Goal: Information Seeking & Learning: Learn about a topic

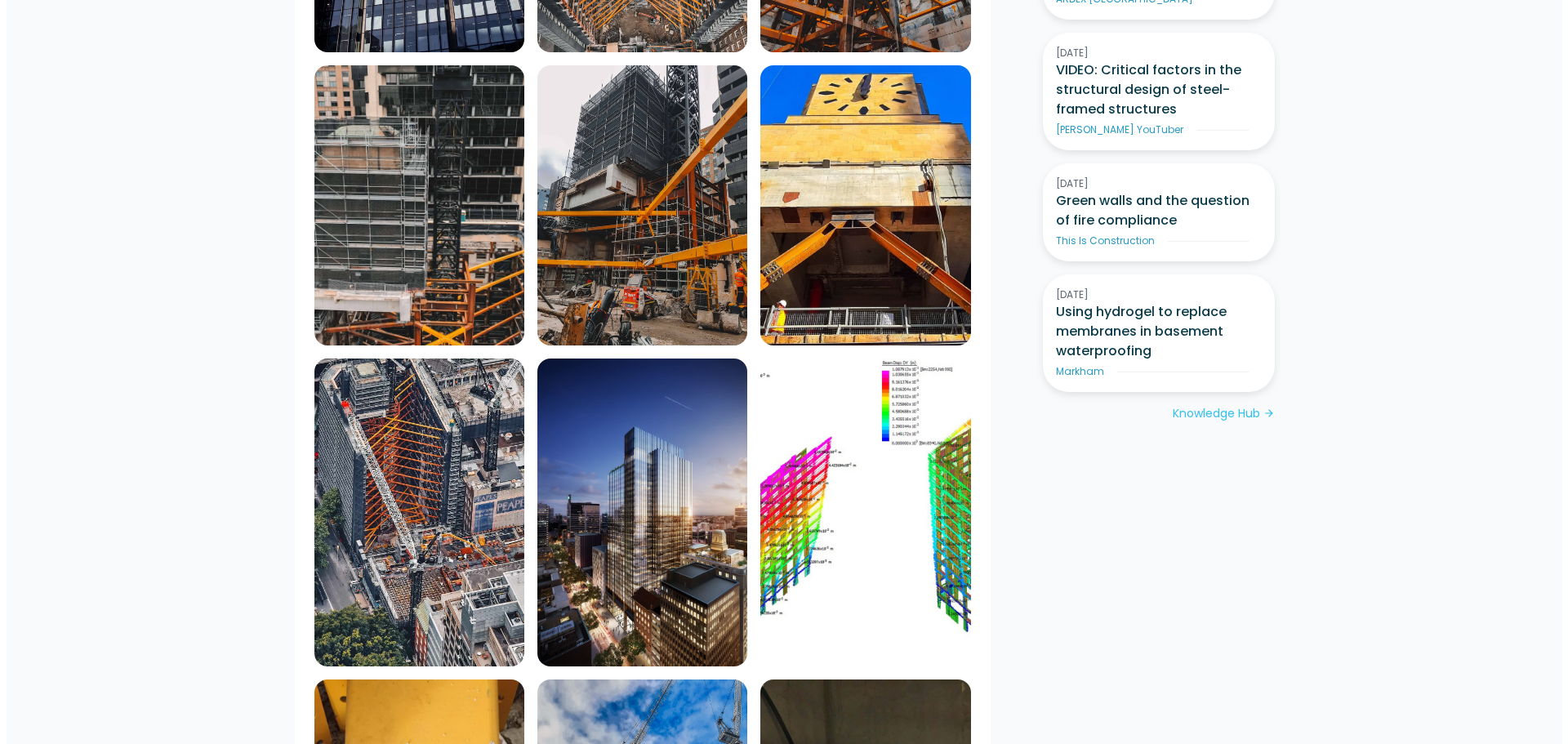
scroll to position [1143, 0]
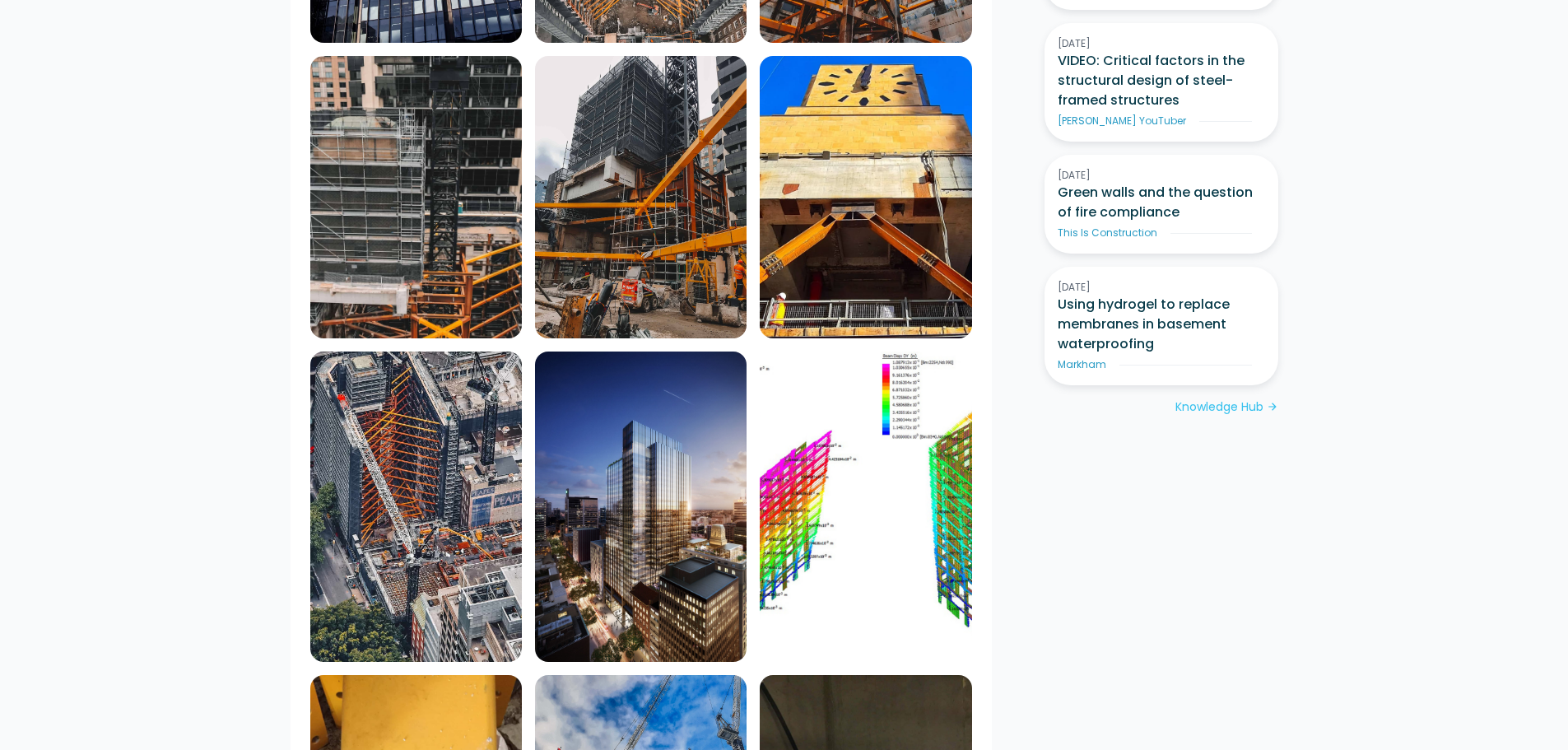
click at [883, 386] on img at bounding box center [866, 507] width 212 height 311
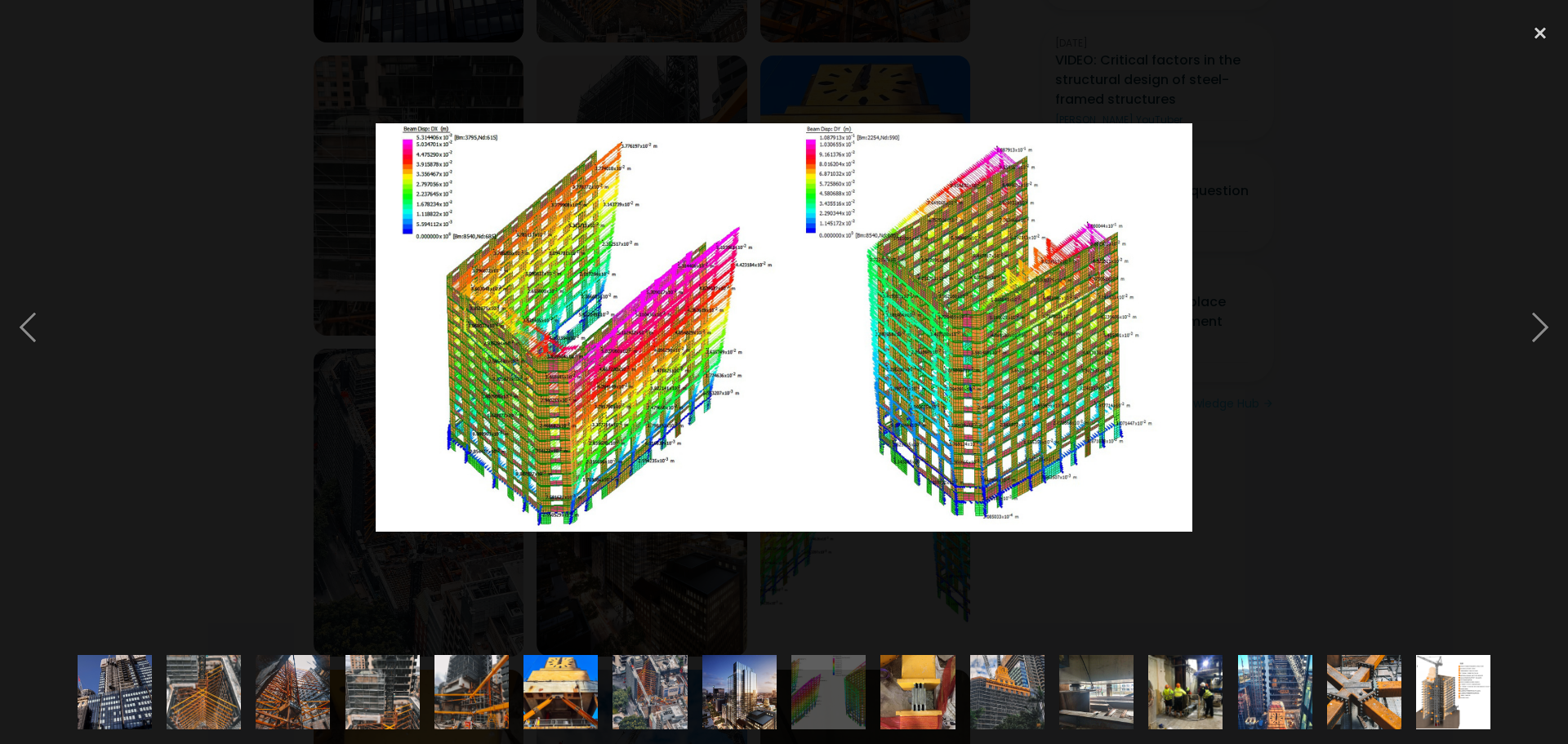
click at [1362, 87] on div at bounding box center [784, 326] width 1568 height 624
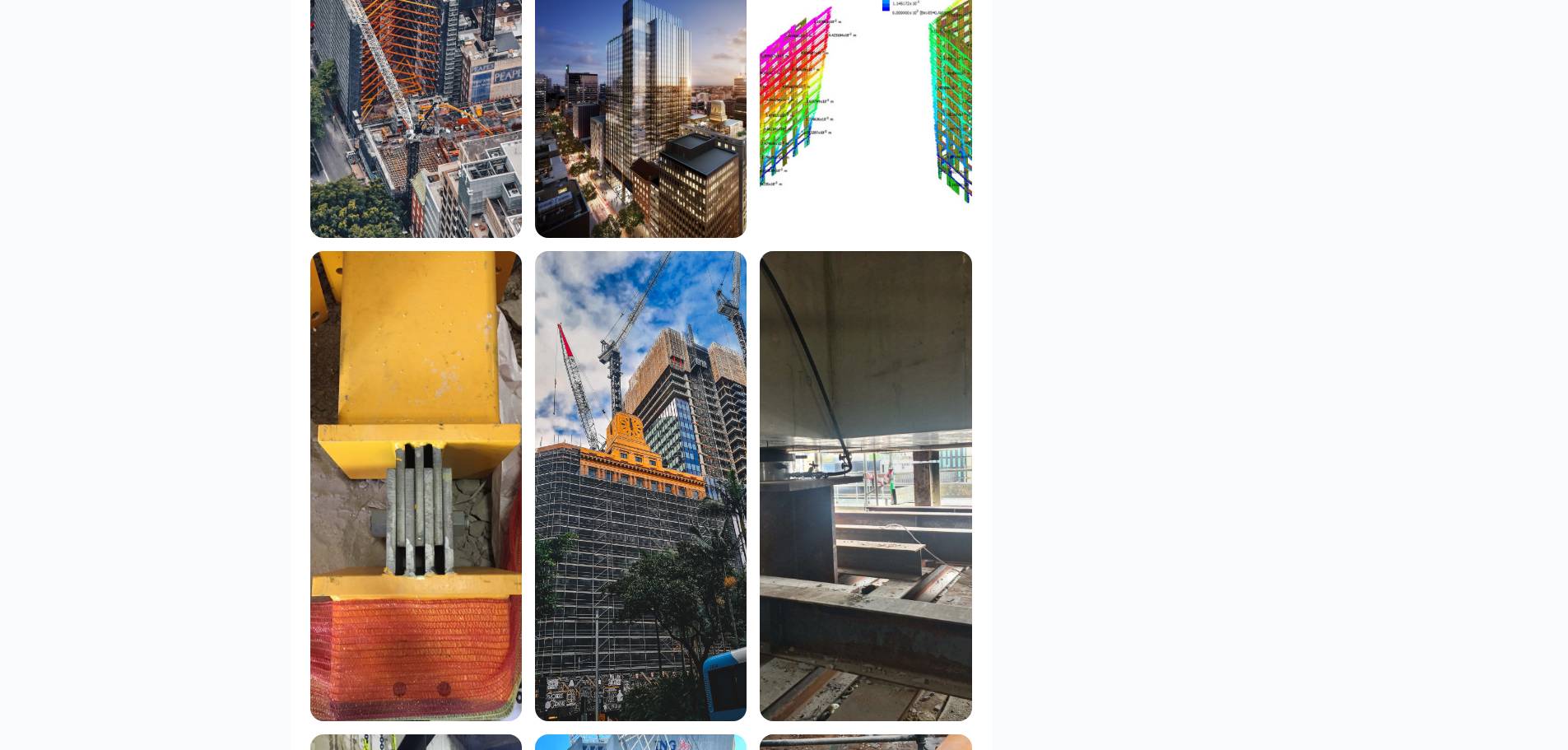
scroll to position [1619, 0]
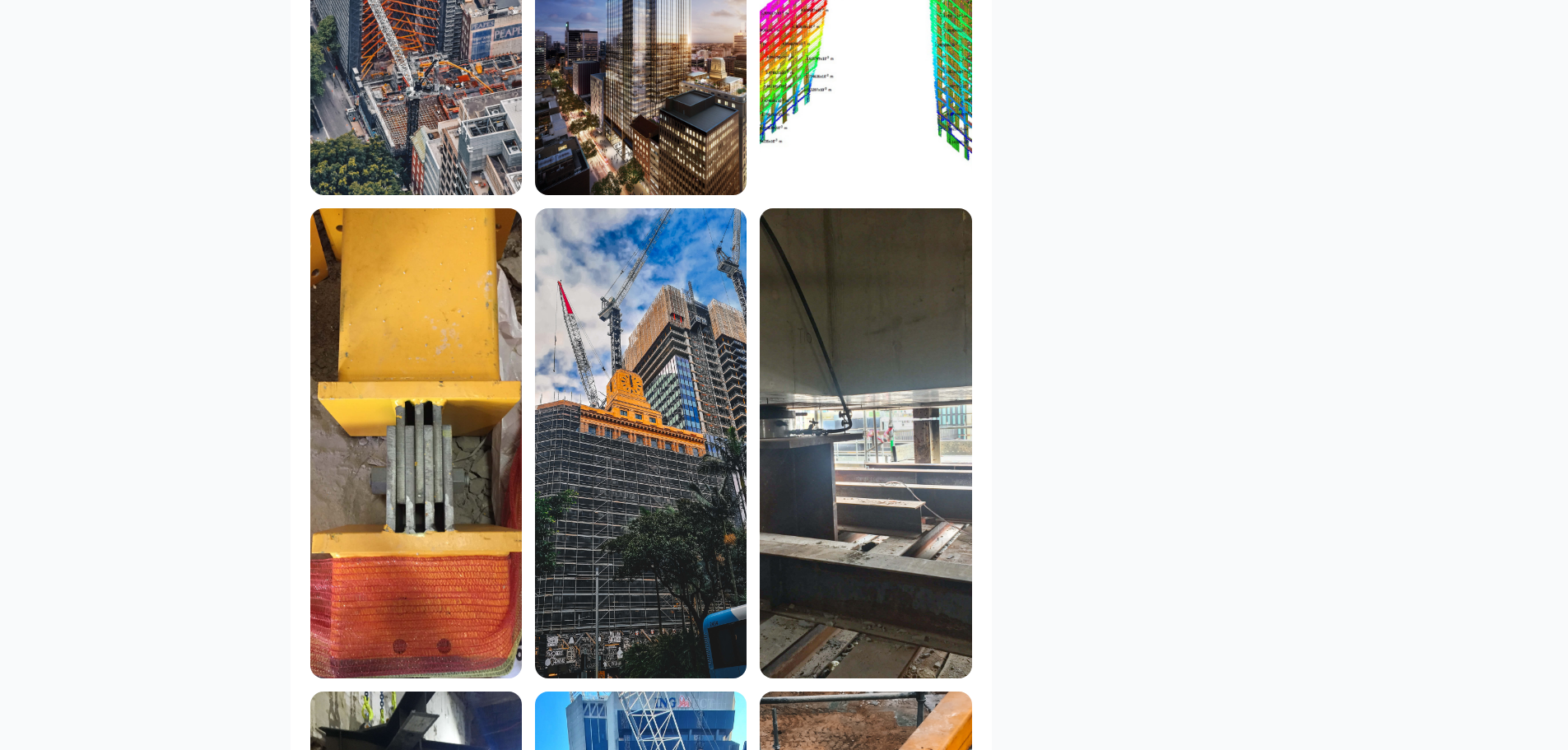
click at [374, 365] on img at bounding box center [416, 443] width 212 height 470
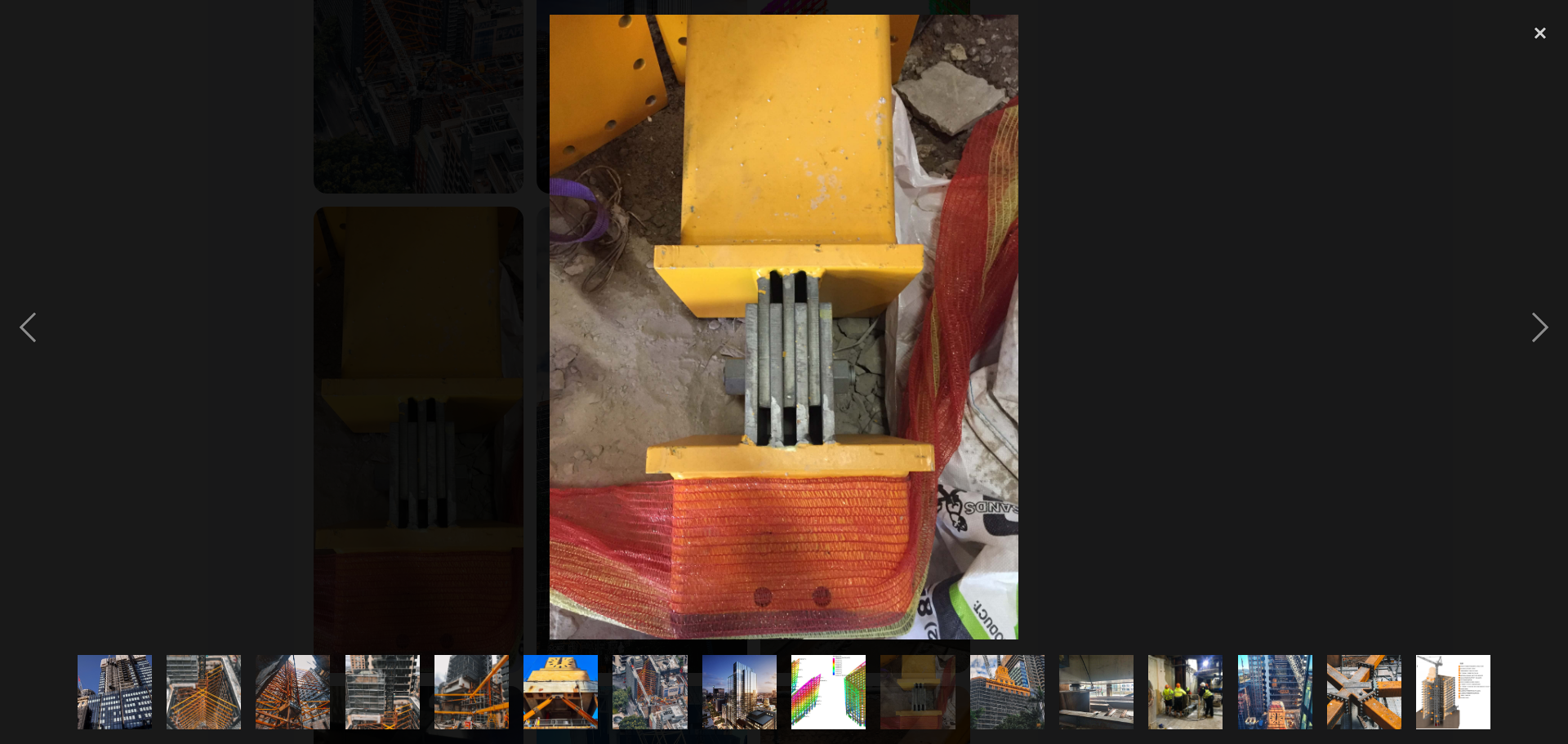
click at [167, 451] on div at bounding box center [784, 326] width 1568 height 624
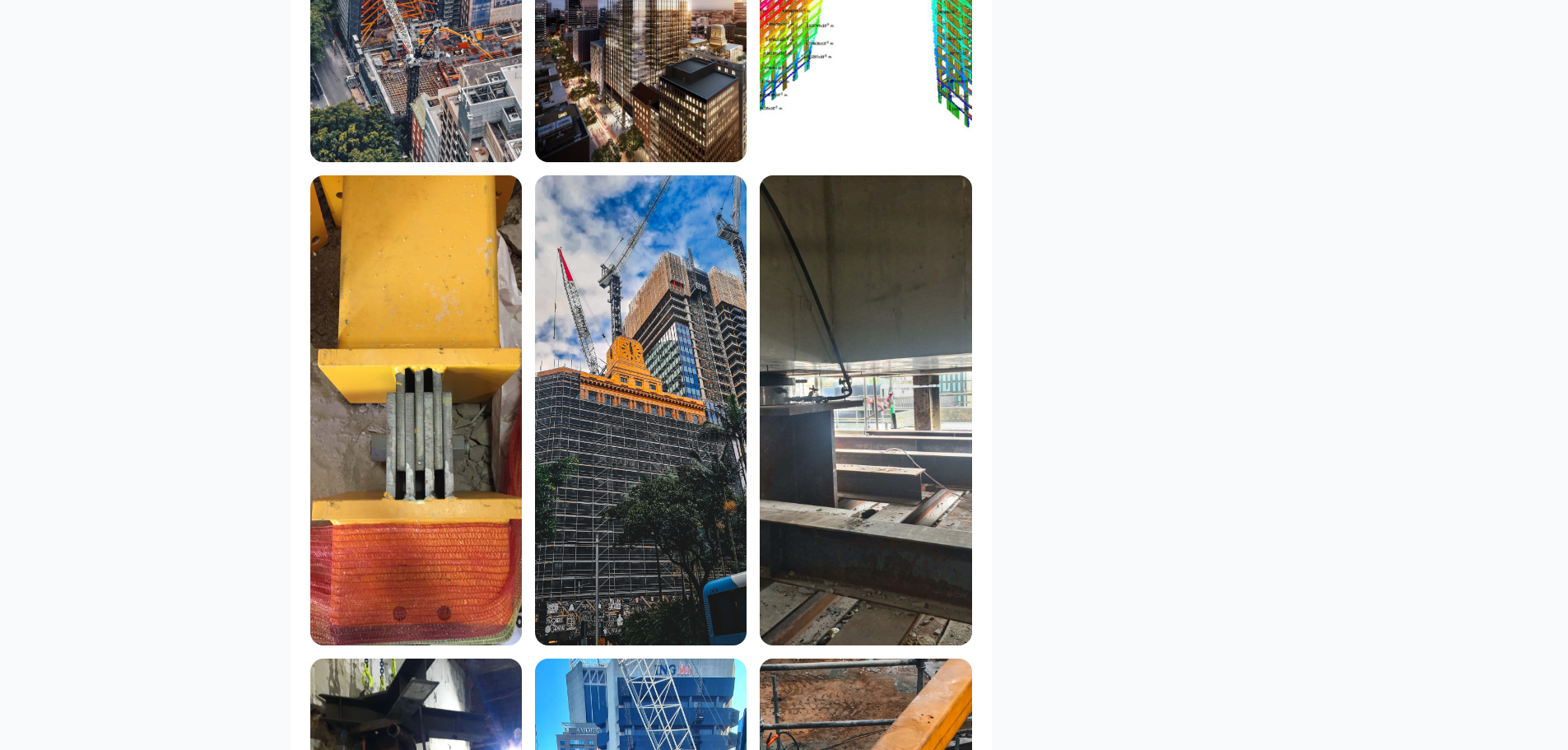
scroll to position [1673, 0]
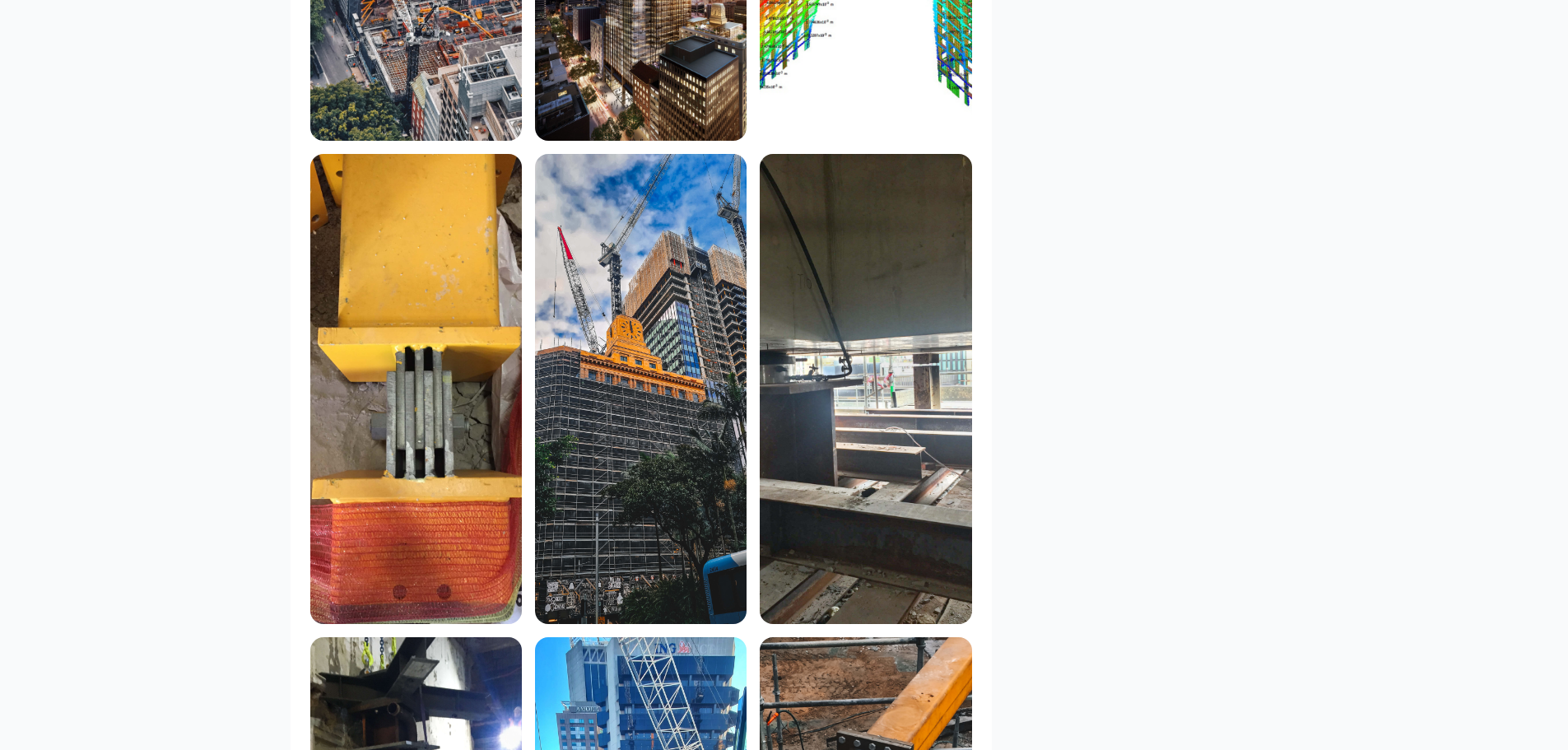
click at [837, 302] on img at bounding box center [866, 389] width 212 height 470
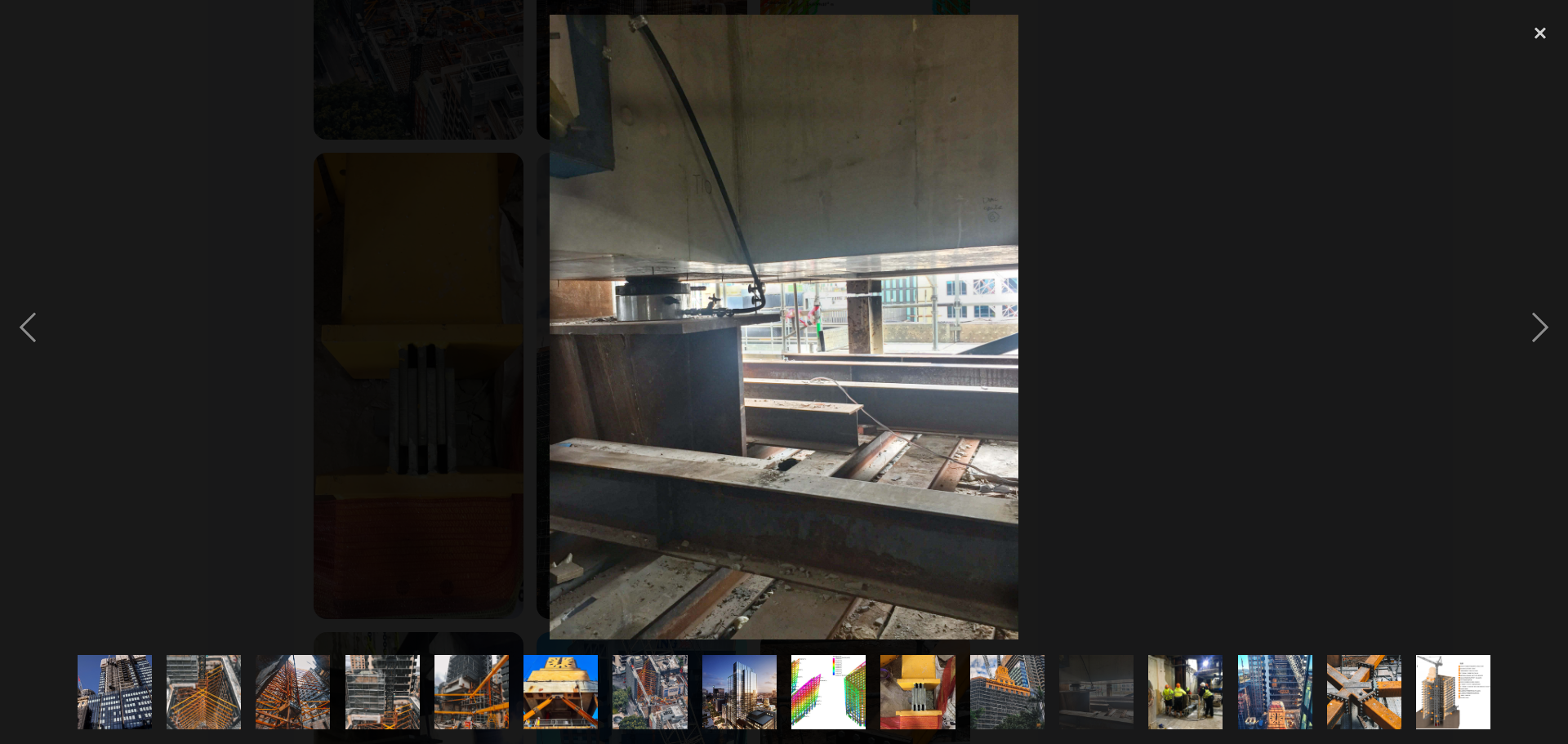
click at [1258, 306] on div at bounding box center [784, 326] width 1568 height 624
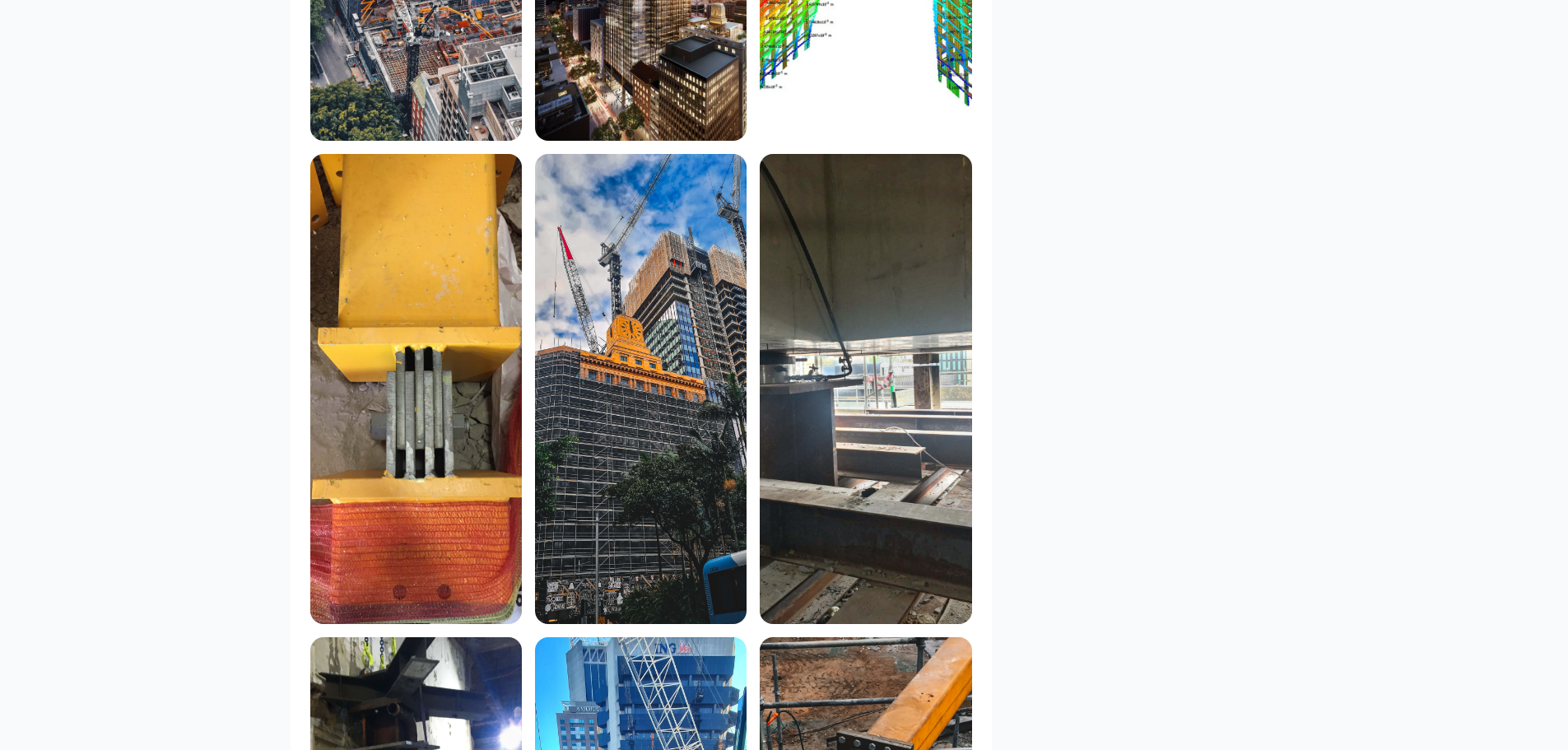
click at [674, 229] on img at bounding box center [641, 389] width 212 height 470
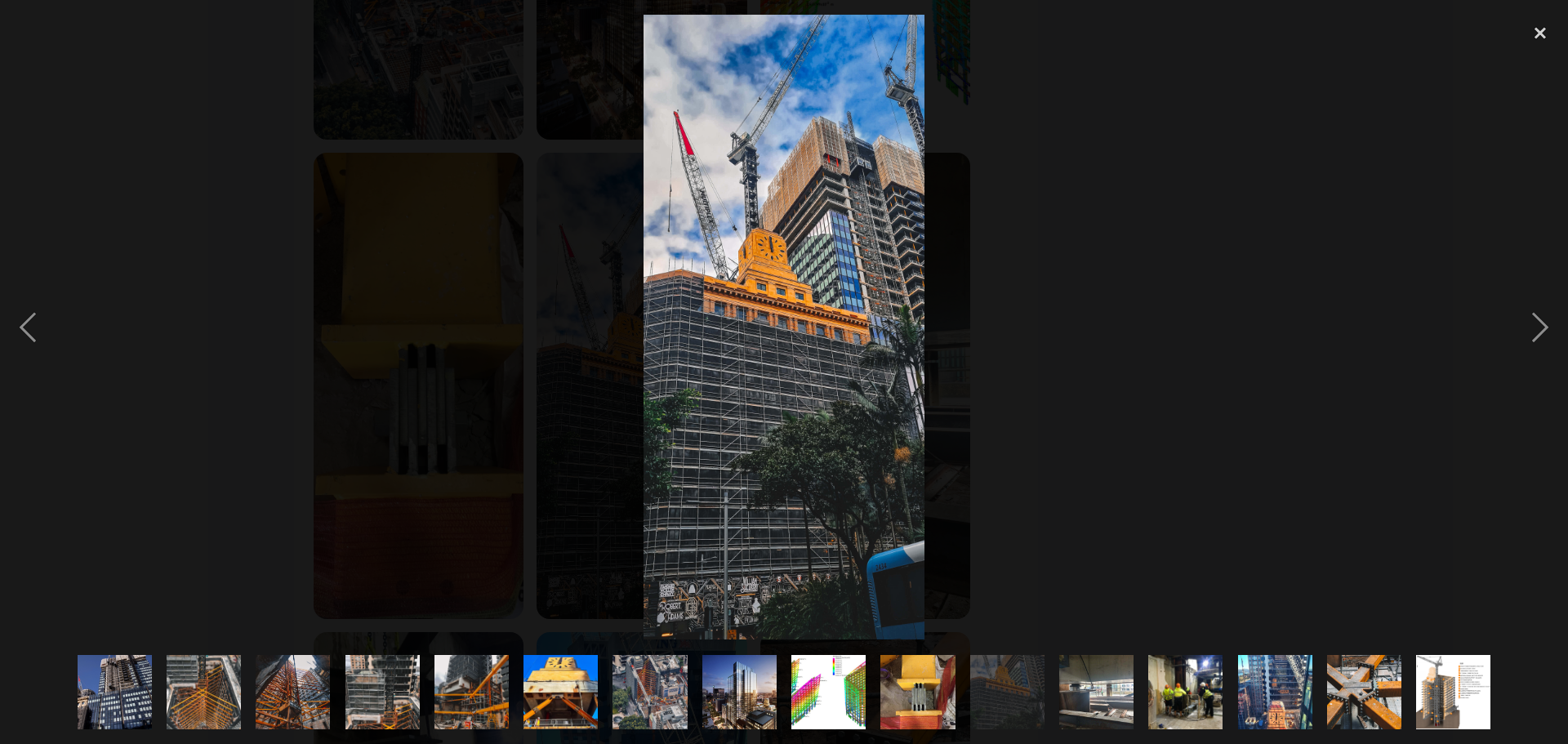
click at [1243, 262] on div at bounding box center [784, 326] width 1568 height 624
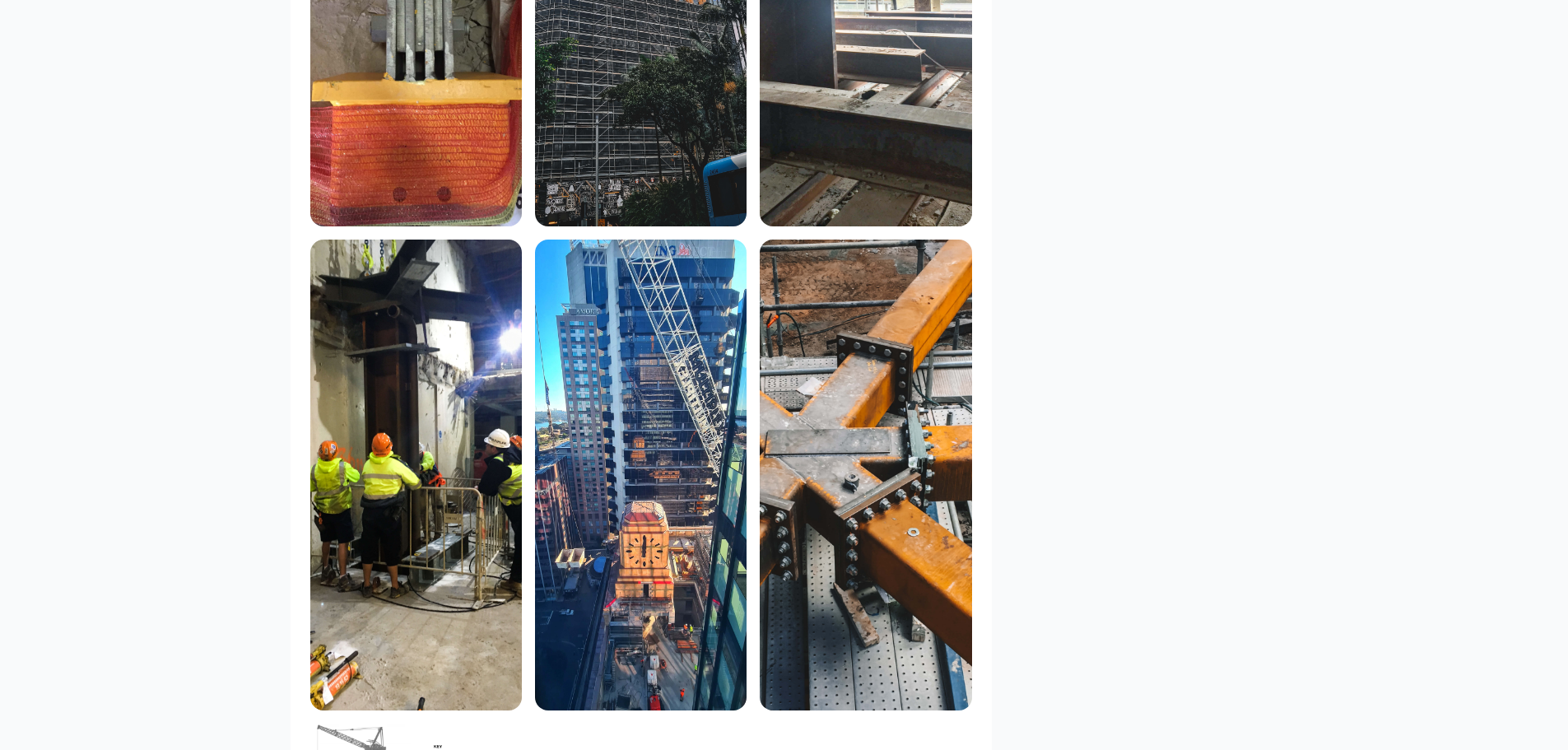
scroll to position [2085, 0]
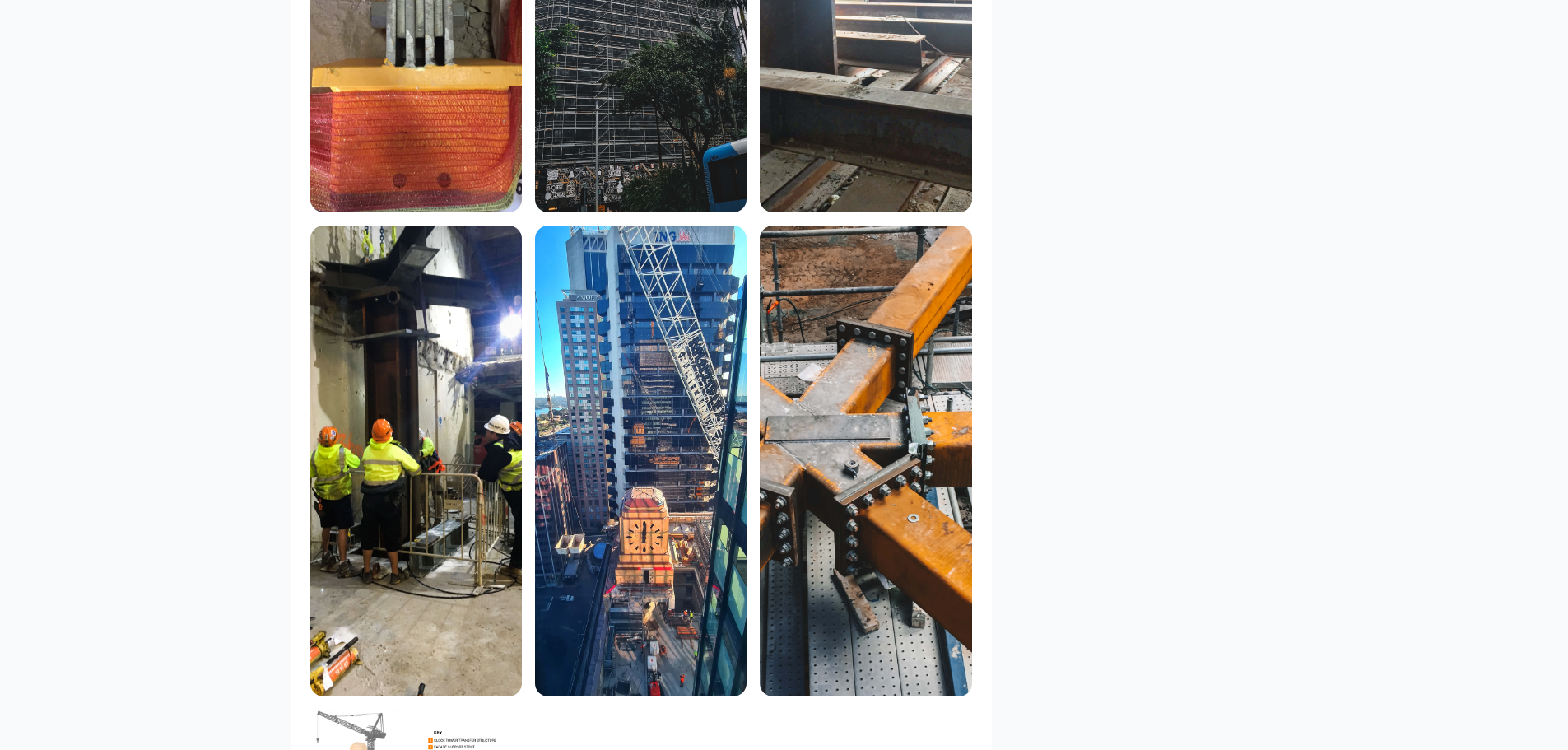
click at [490, 334] on img at bounding box center [416, 461] width 212 height 470
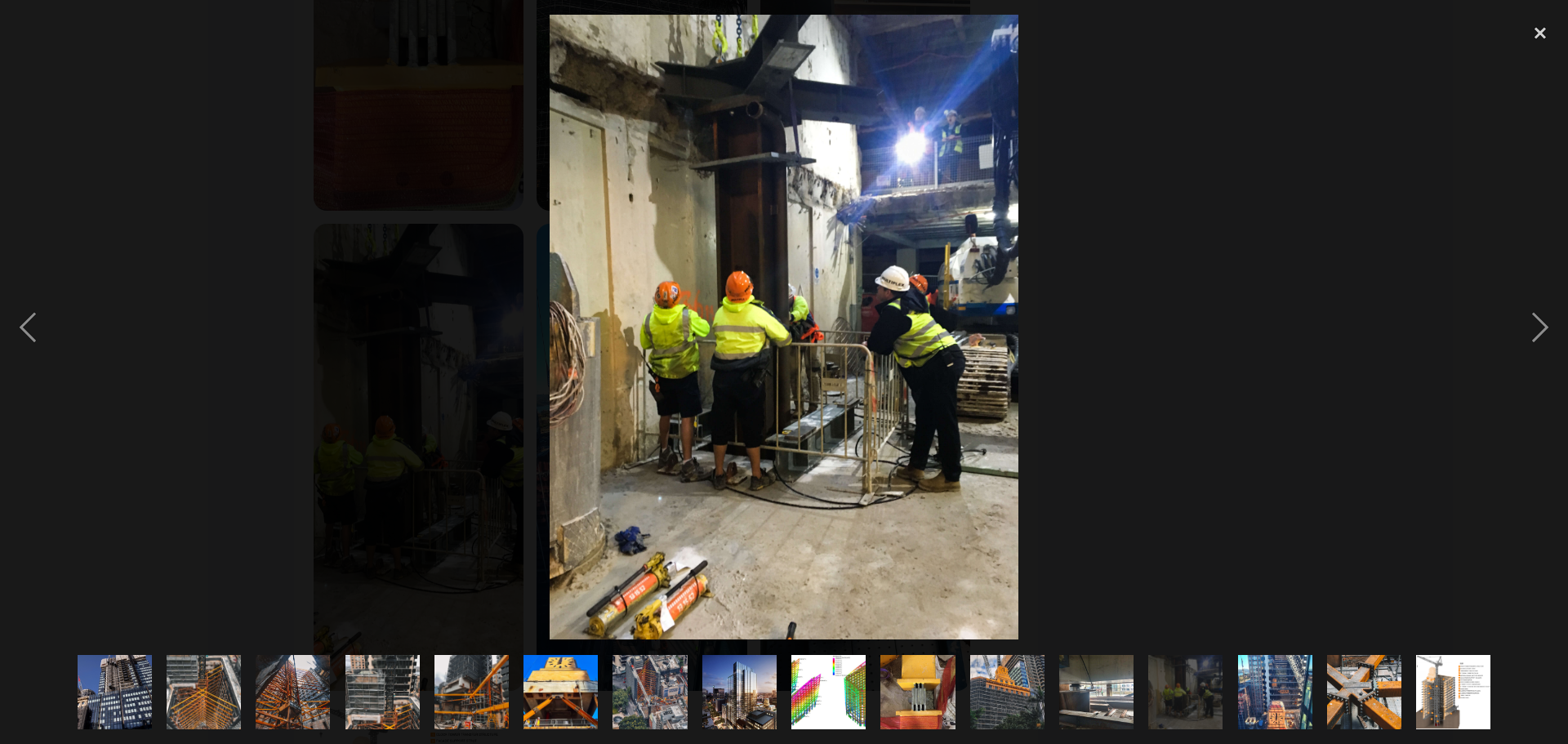
click at [1323, 334] on div at bounding box center [784, 326] width 1568 height 624
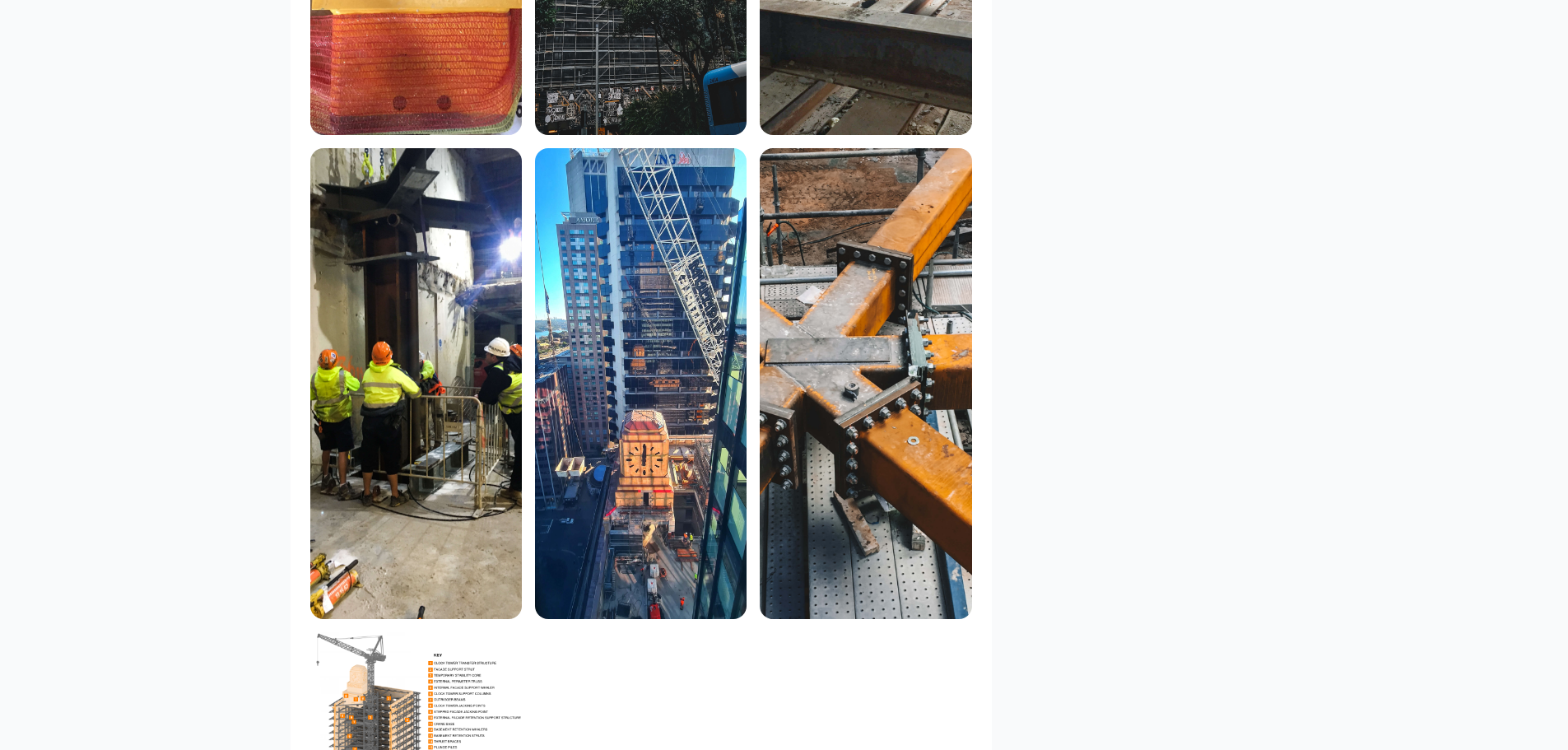
scroll to position [2222, 0]
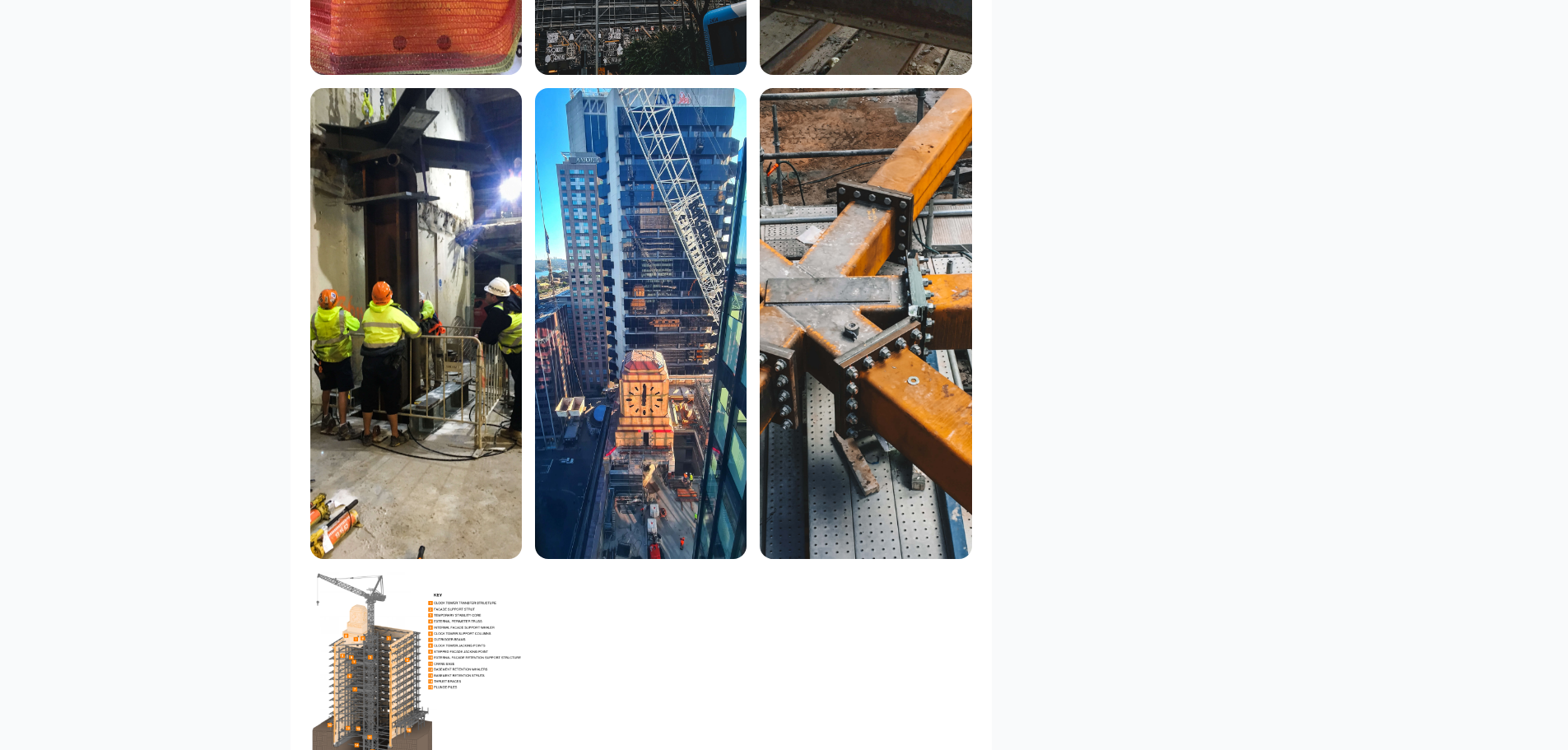
click at [651, 347] on img at bounding box center [641, 323] width 212 height 470
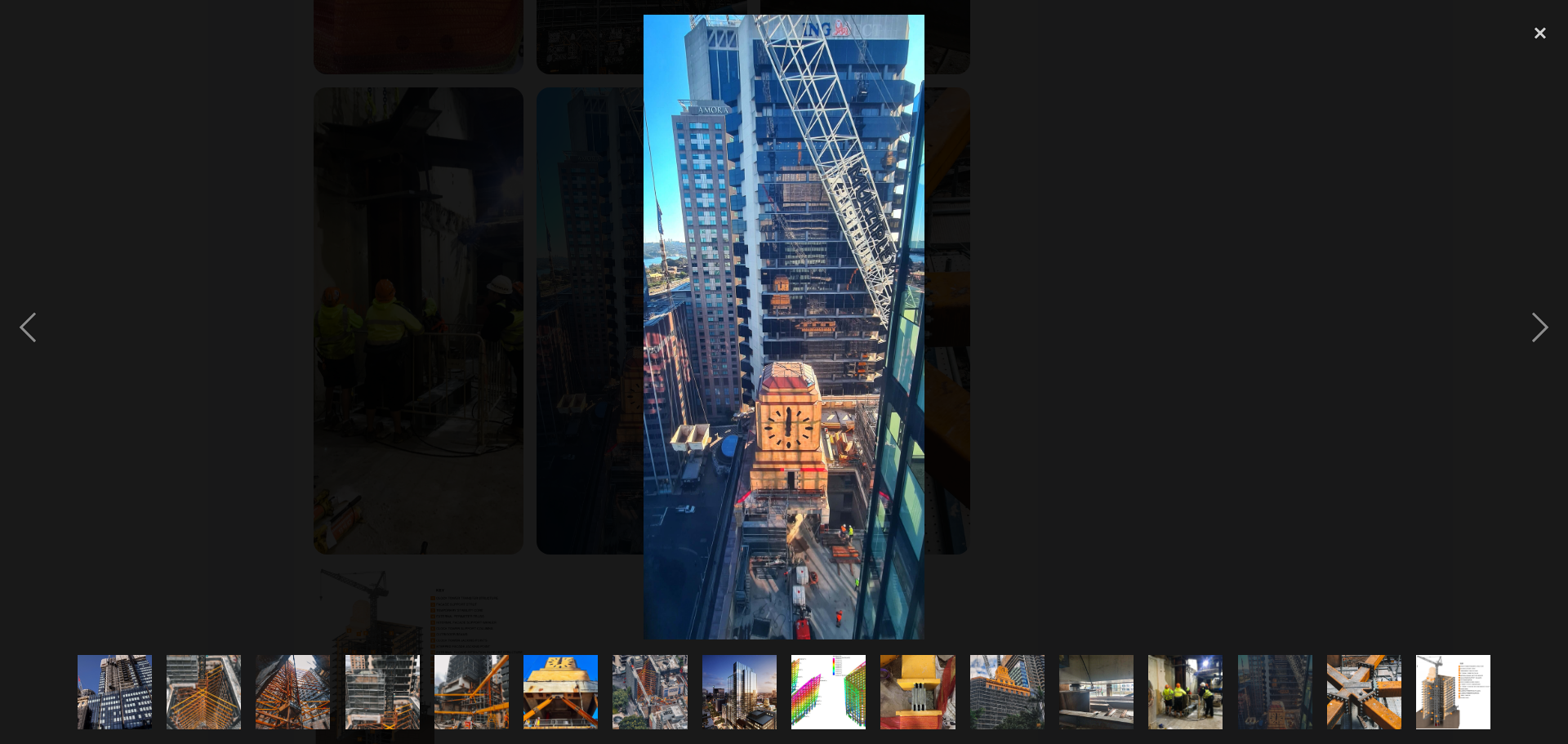
click at [1203, 325] on div at bounding box center [784, 326] width 1568 height 624
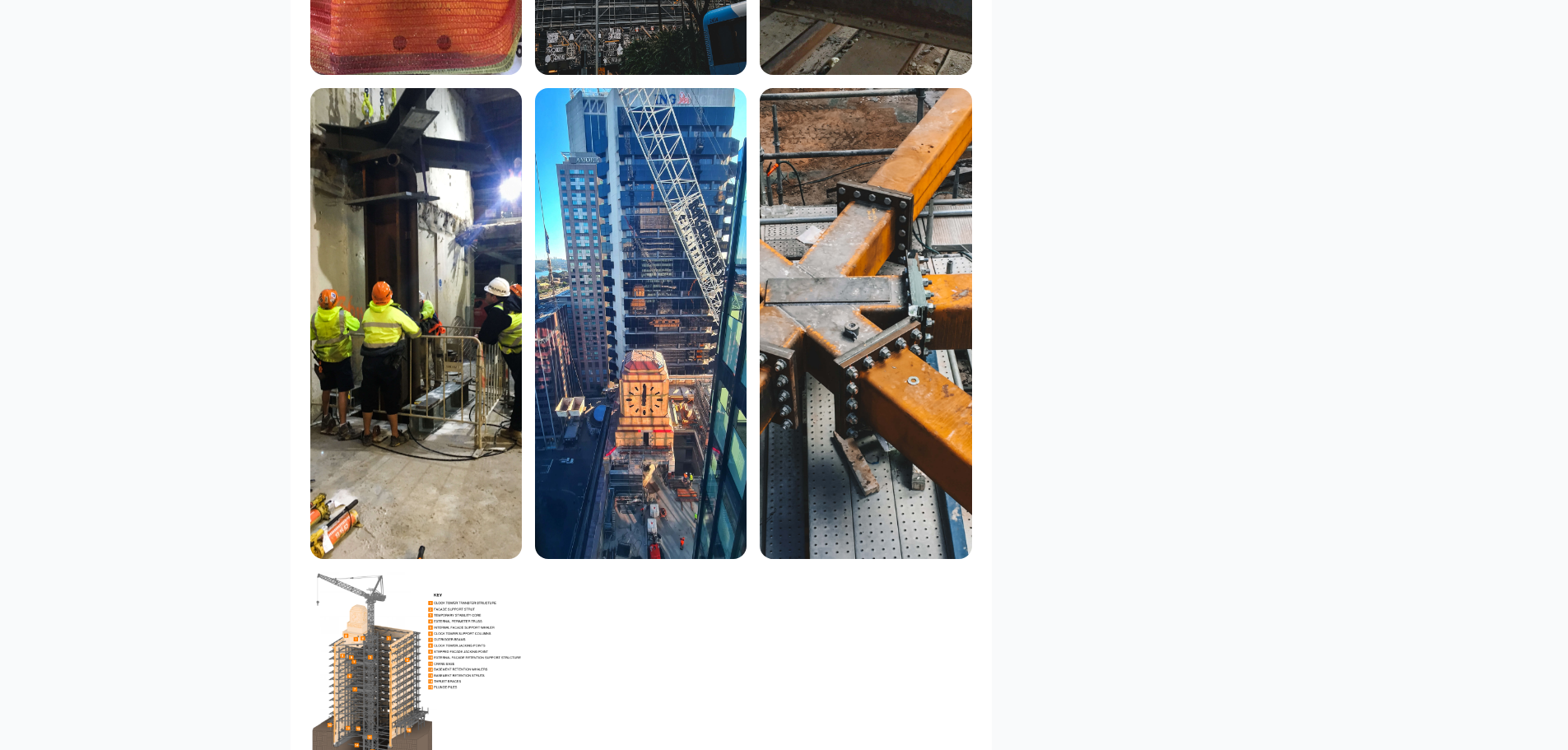
click at [894, 354] on img at bounding box center [866, 323] width 212 height 470
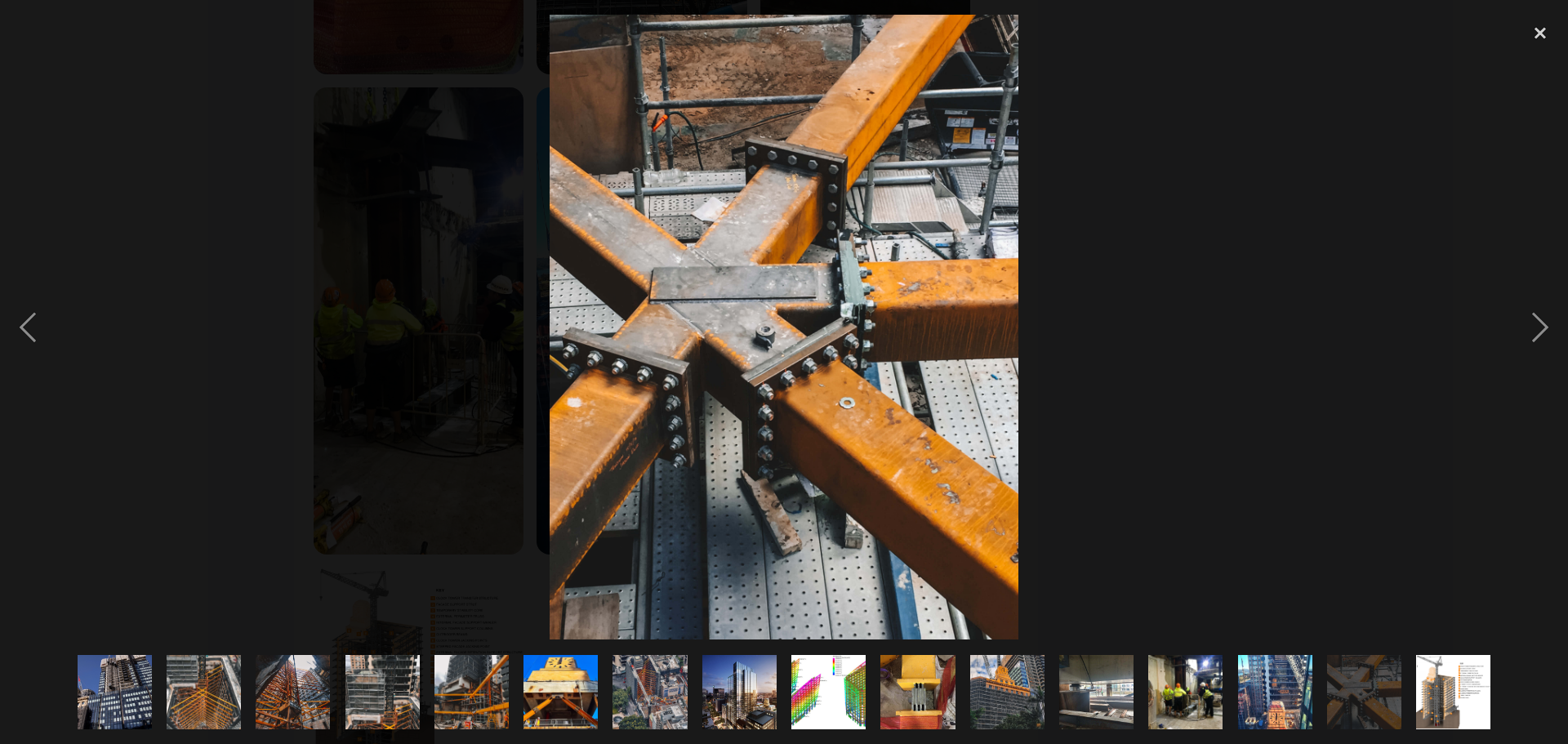
click at [1210, 279] on div at bounding box center [784, 326] width 1568 height 624
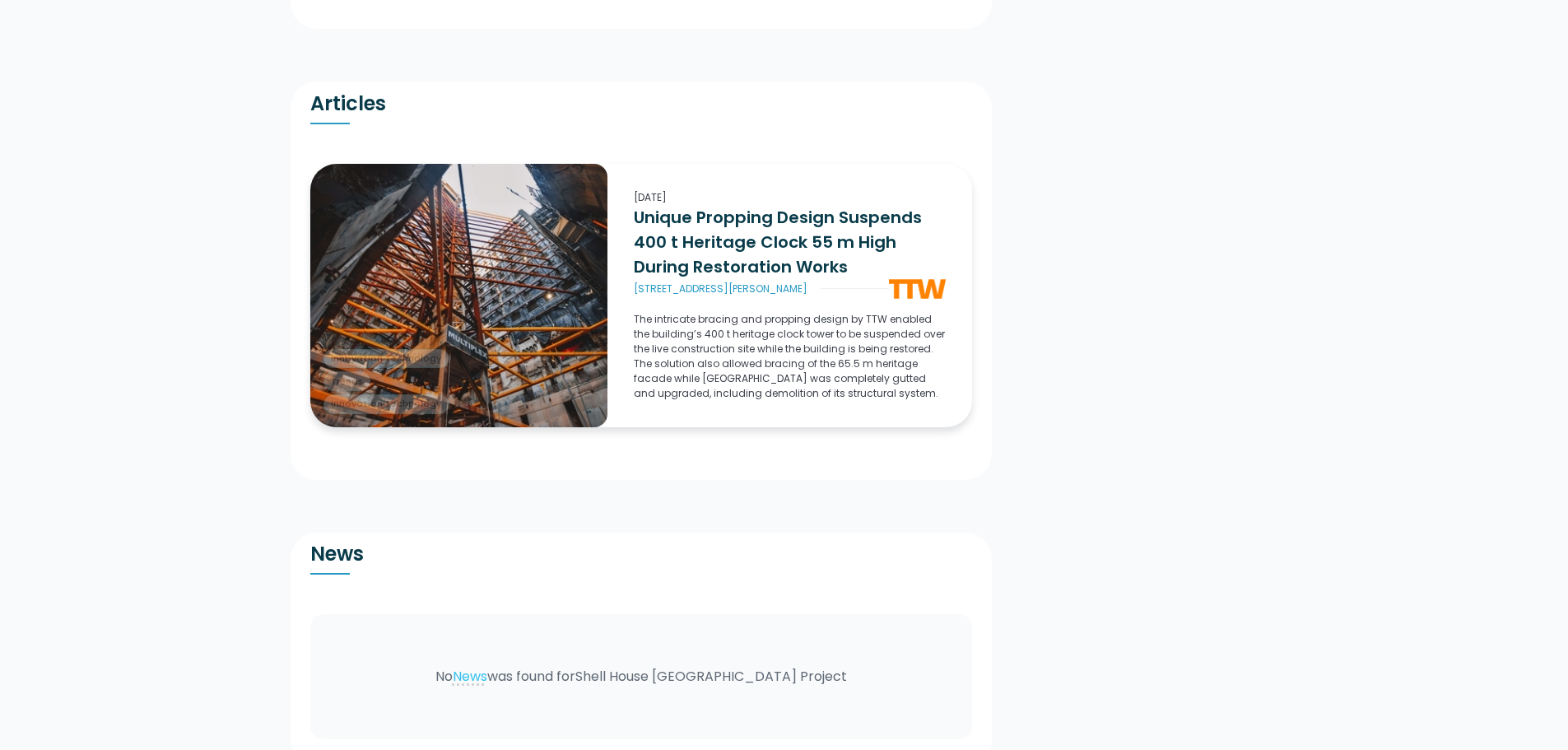
scroll to position [3649, 0]
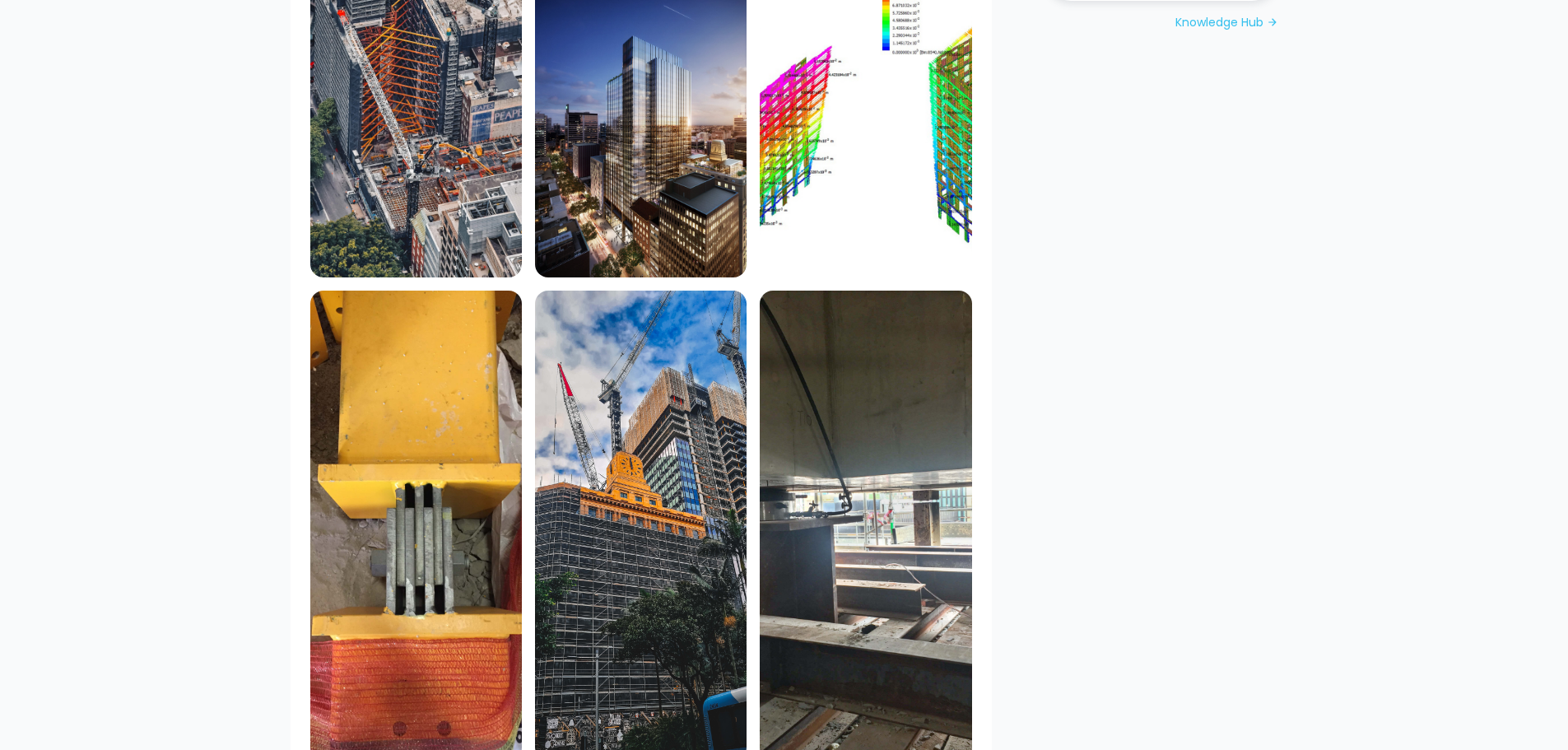
scroll to position [1505, 0]
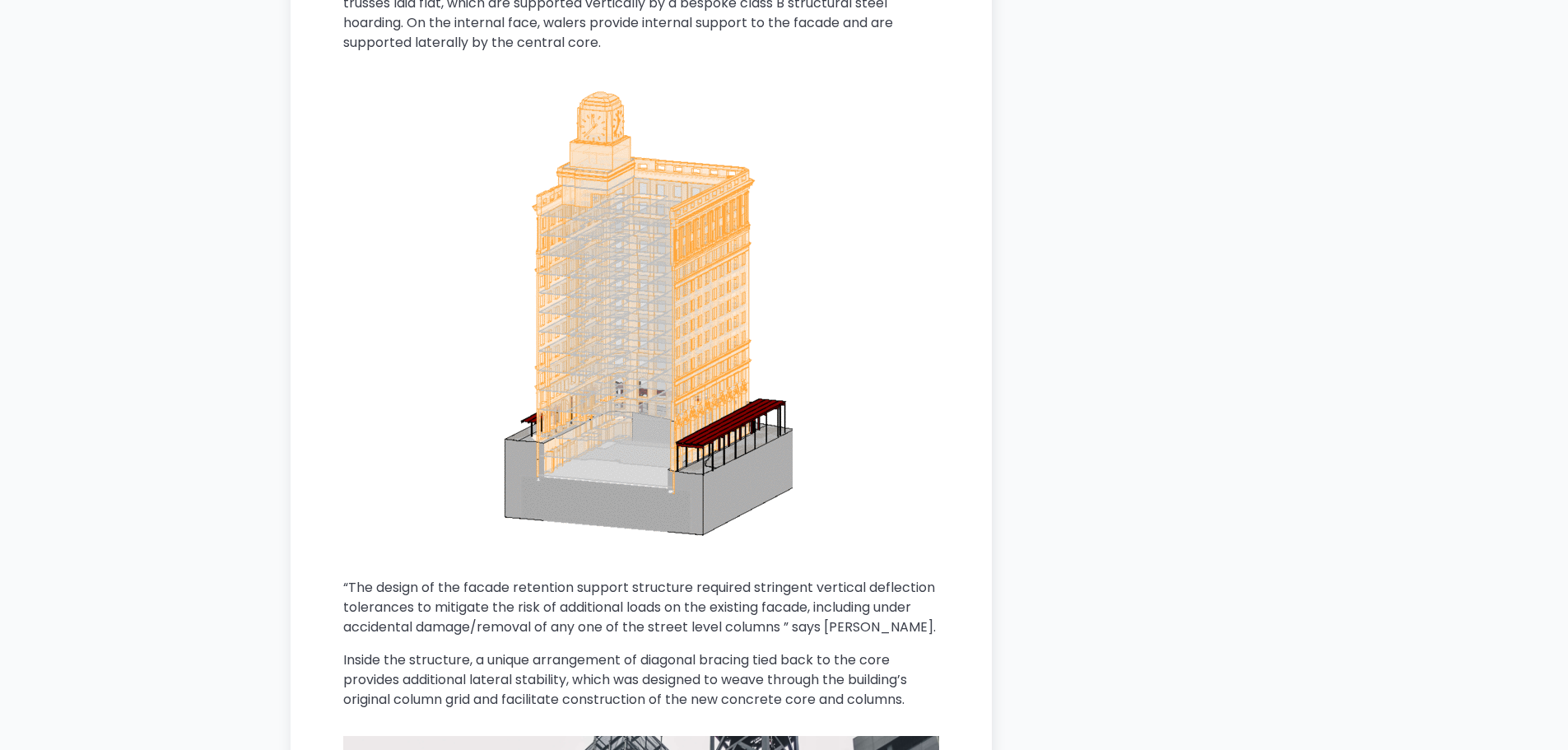
scroll to position [6283, 0]
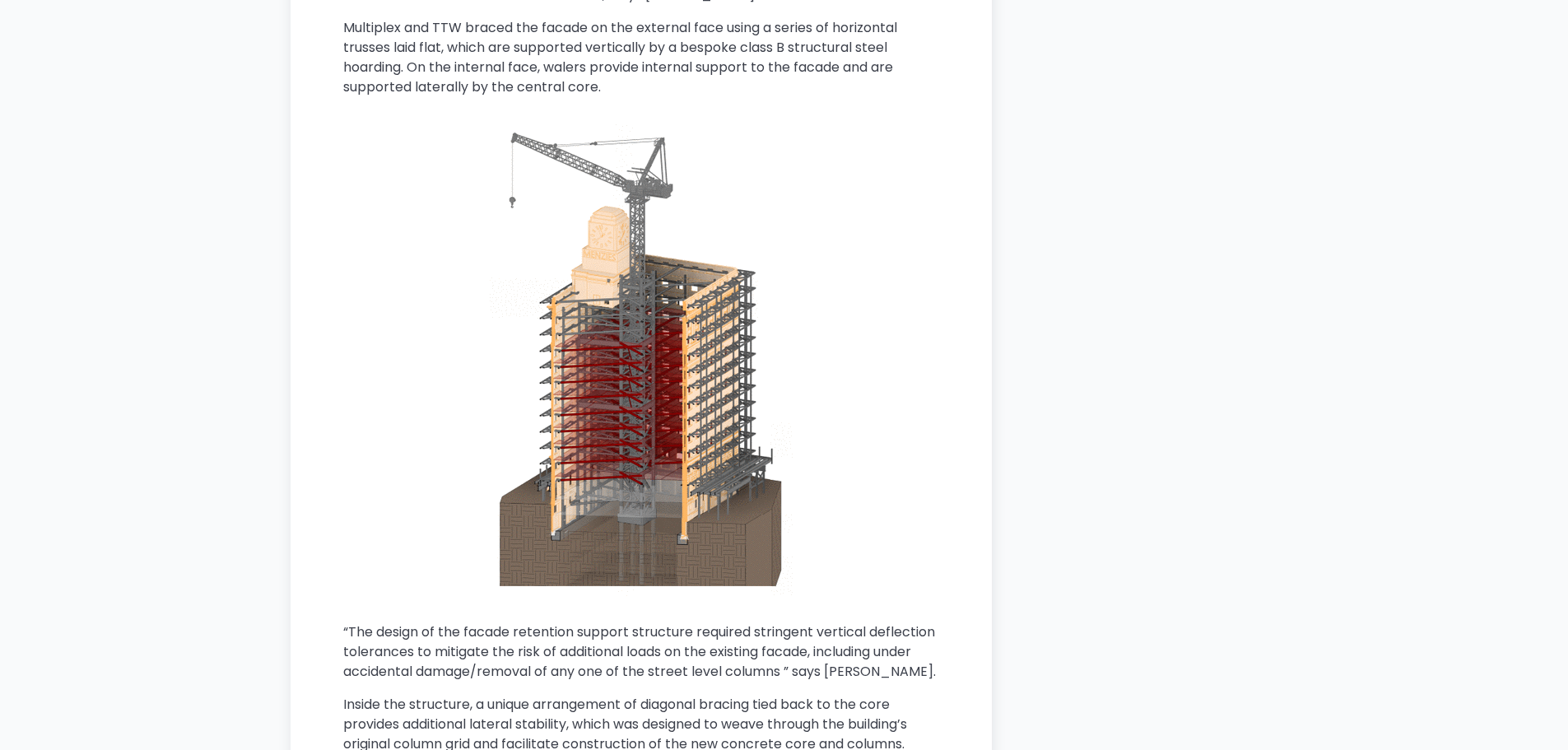
drag, startPoint x: 699, startPoint y: 334, endPoint x: 1016, endPoint y: 296, distance: 319.3
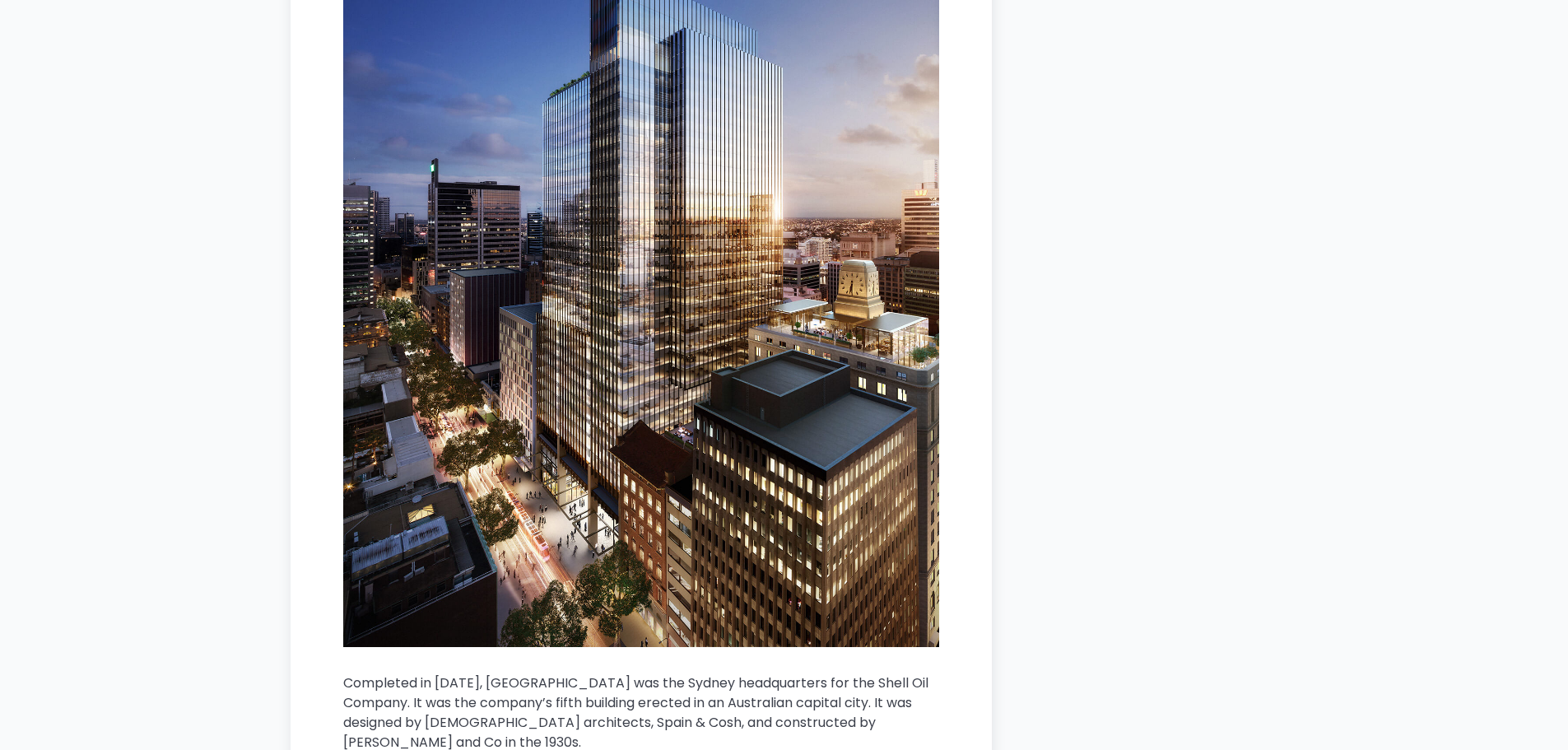
scroll to position [10975, 0]
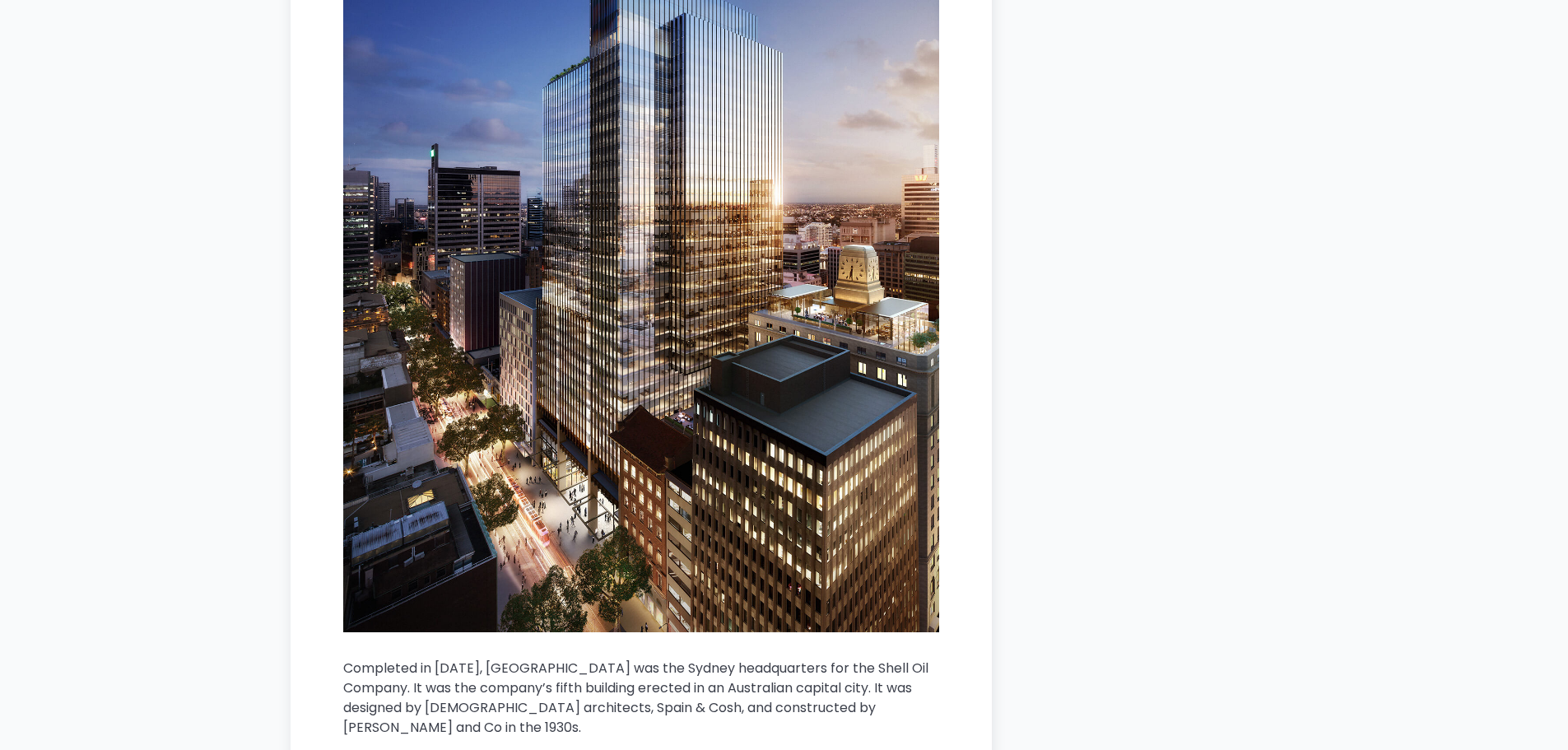
drag, startPoint x: 974, startPoint y: 334, endPoint x: 1069, endPoint y: 256, distance: 122.9
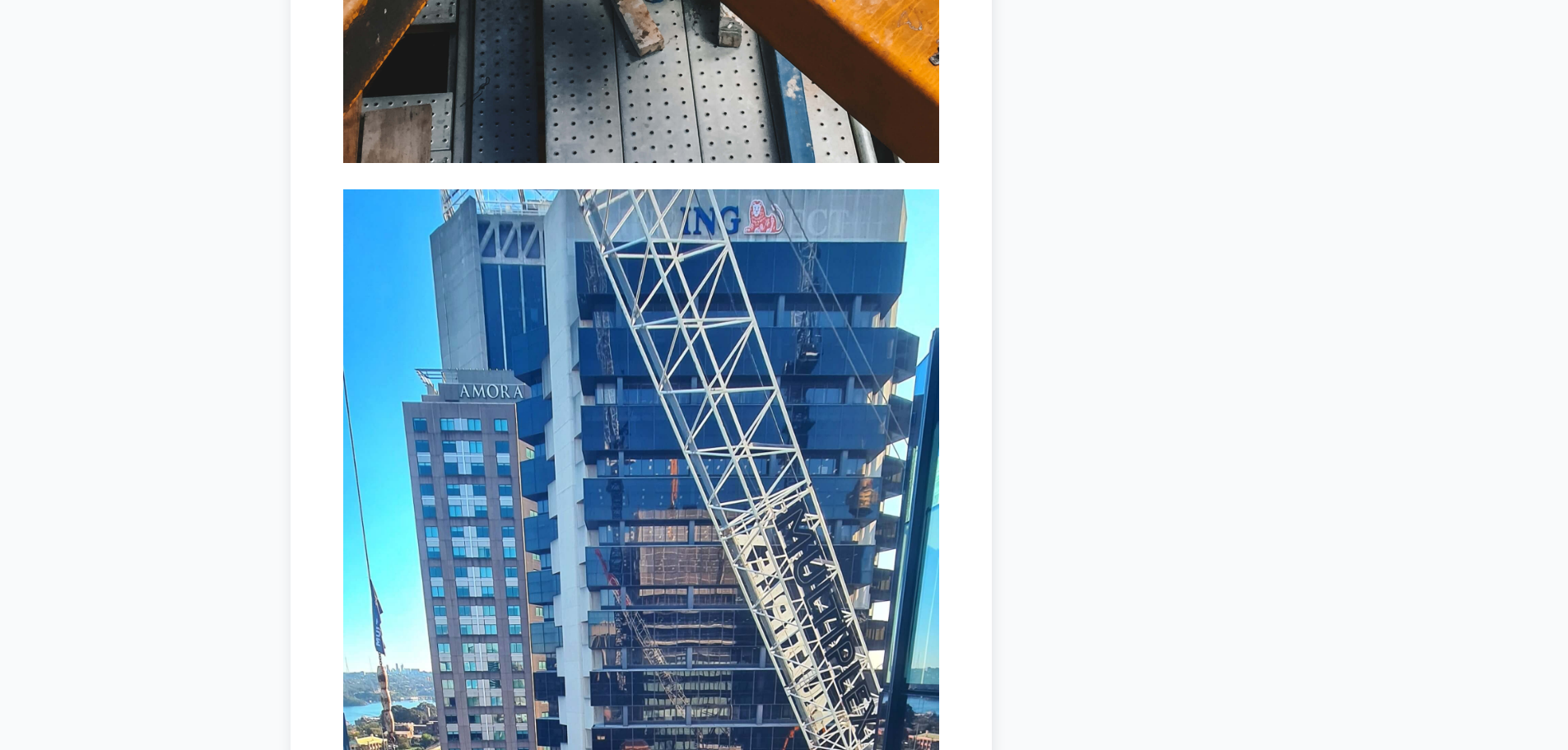
scroll to position [13472, 0]
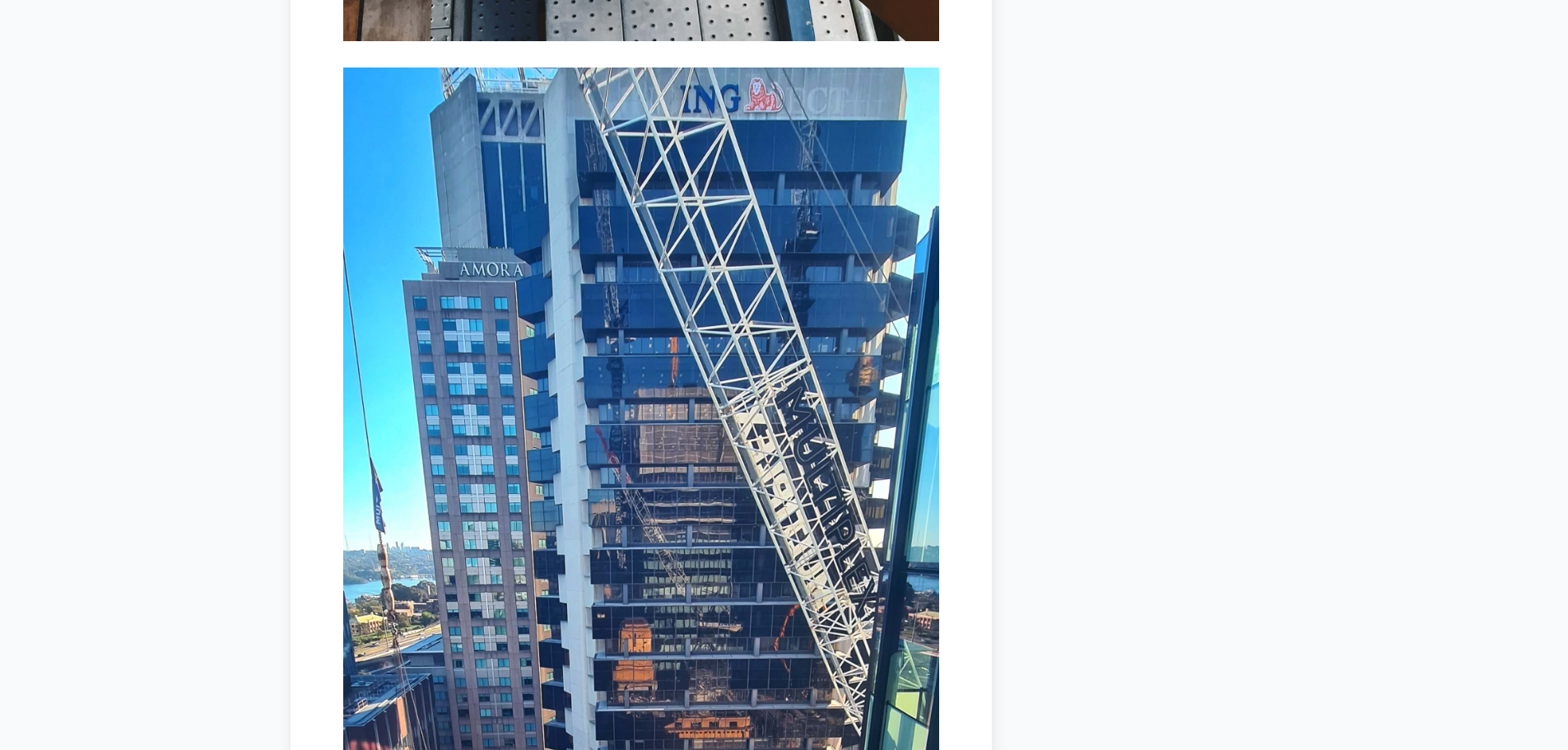
drag, startPoint x: 1051, startPoint y: 193, endPoint x: 1109, endPoint y: 115, distance: 97.2
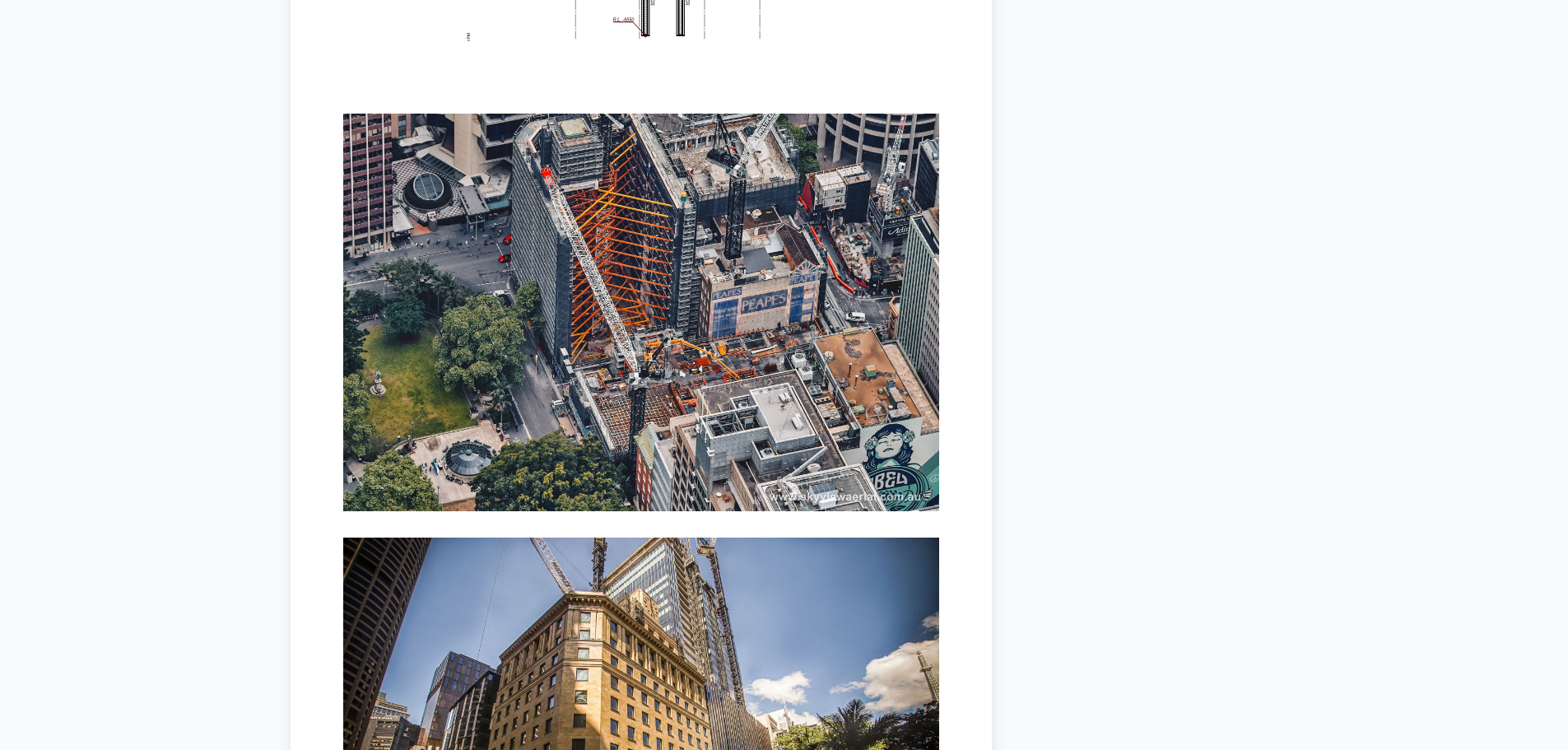
scroll to position [16600, 0]
